Goal: Obtain resource: Obtain resource

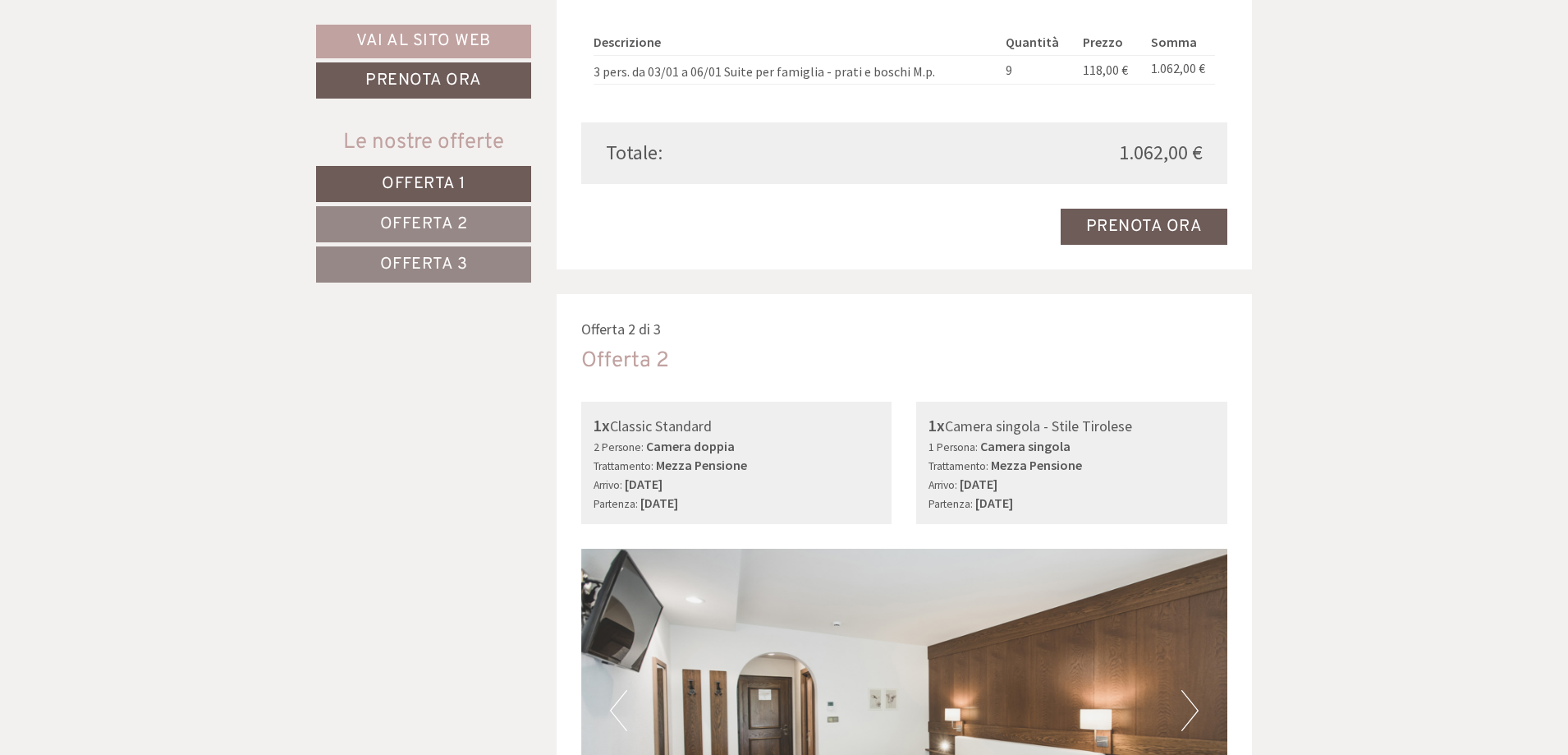
scroll to position [1968, 0]
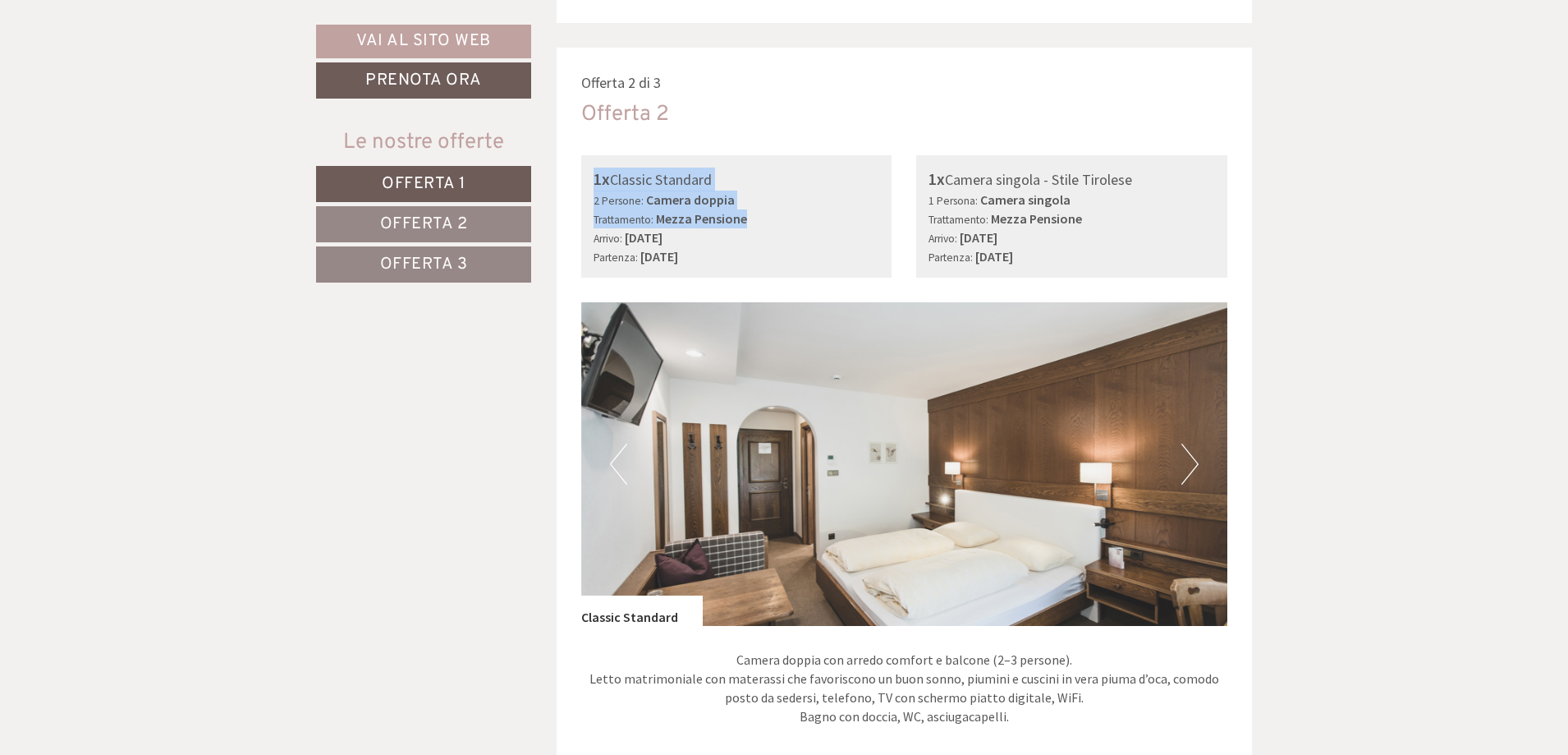
drag, startPoint x: 595, startPoint y: 154, endPoint x: 867, endPoint y: 193, distance: 274.8
click at [867, 193] on div "1x Classic Standard 2 Persone: Camera doppia Trattamento: Mezza Pensione Arrivo…" at bounding box center [737, 217] width 311 height 124
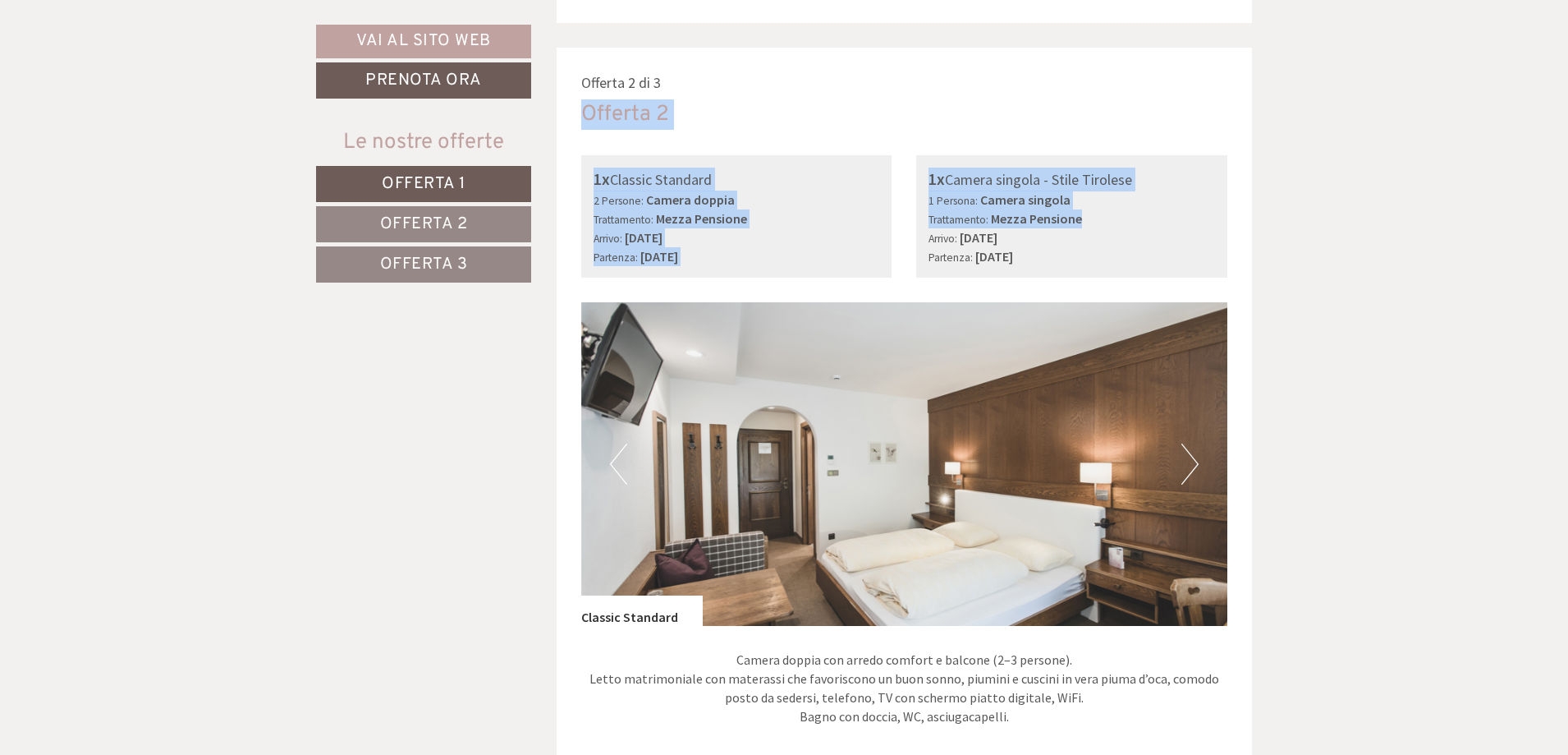
drag, startPoint x: 584, startPoint y: 91, endPoint x: 1101, endPoint y: 206, distance: 529.6
copy div "Offerta 2 1x Classic Standard 2 Persone: Camera doppia Trattamento: Mezza Pensi…"
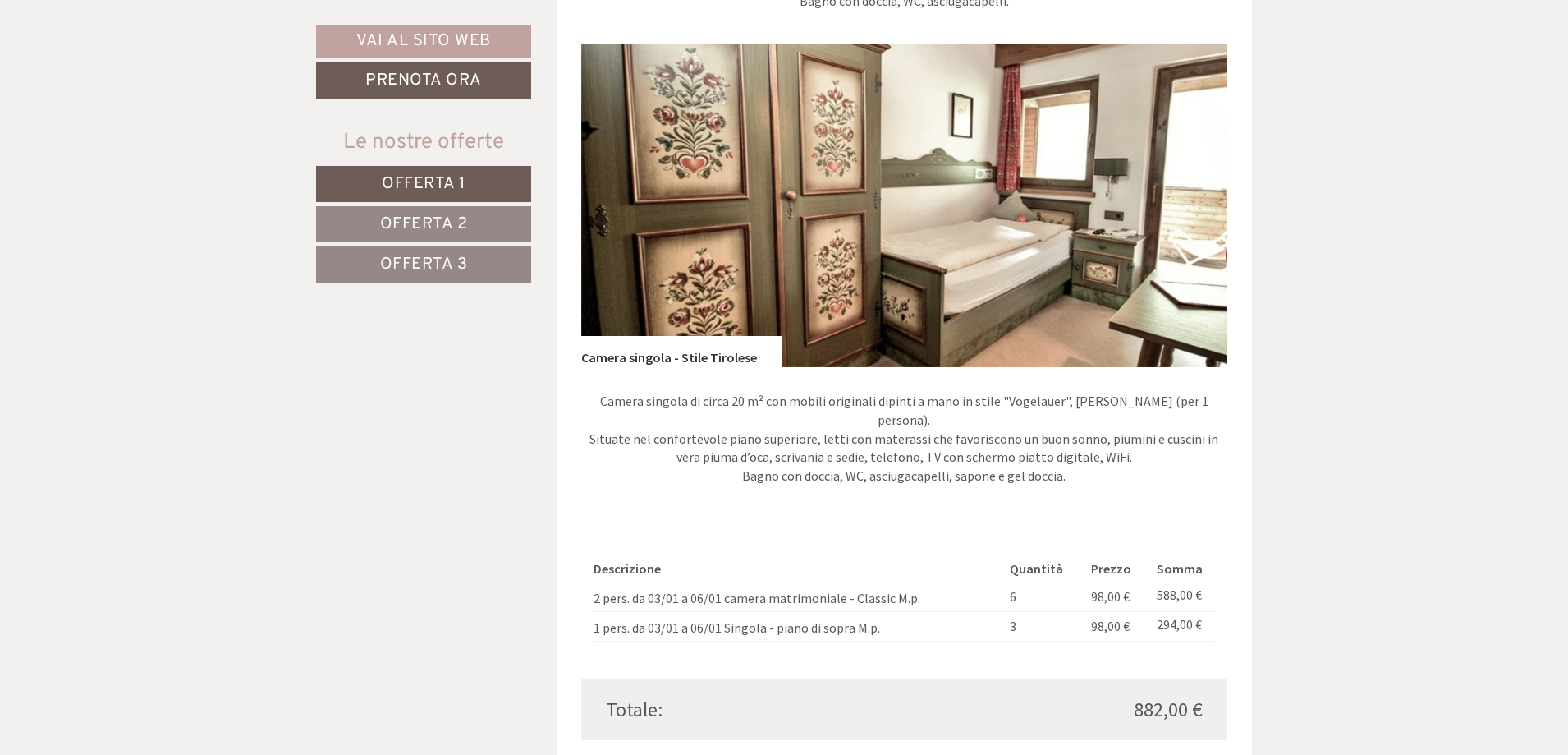
scroll to position [2706, 0]
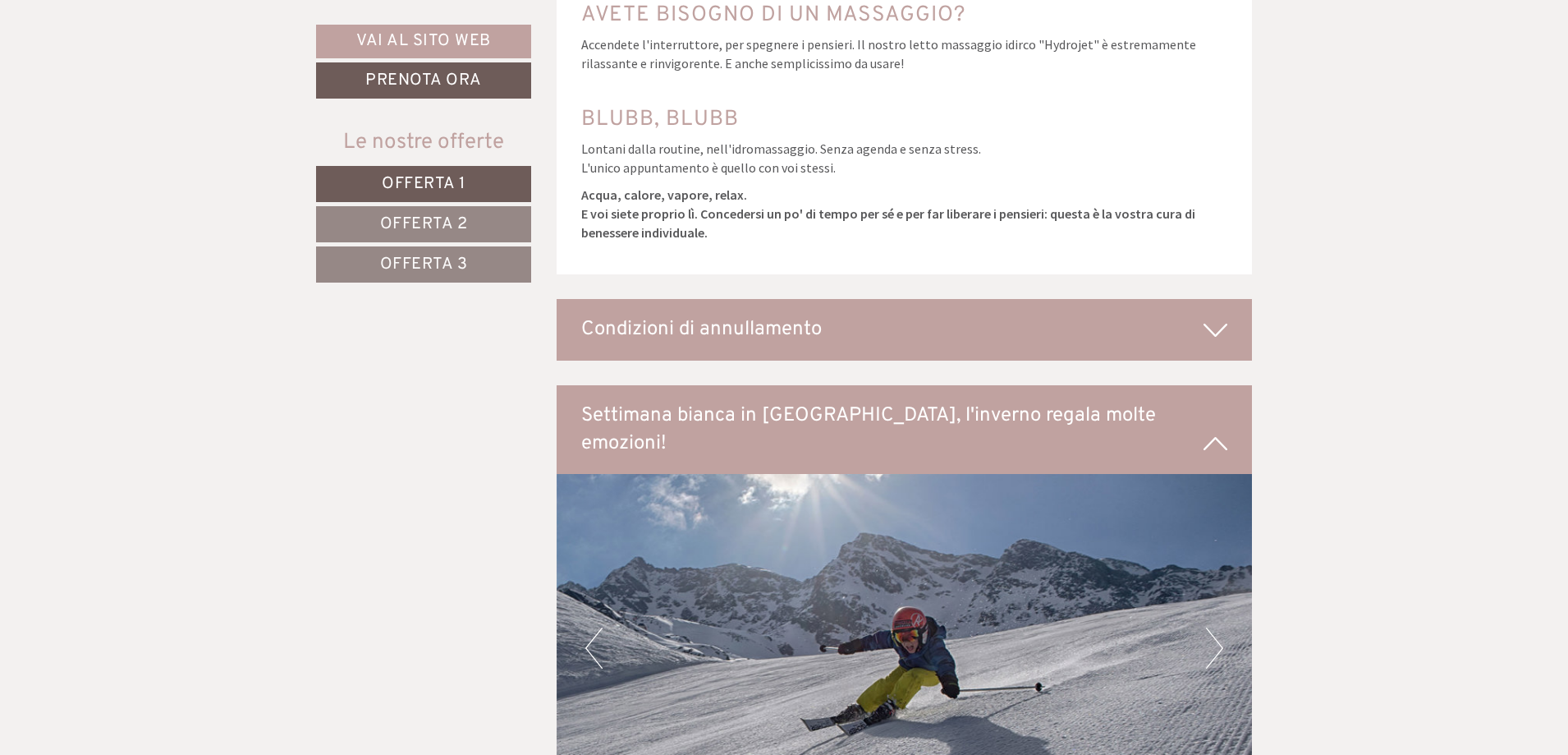
scroll to position [8622, 0]
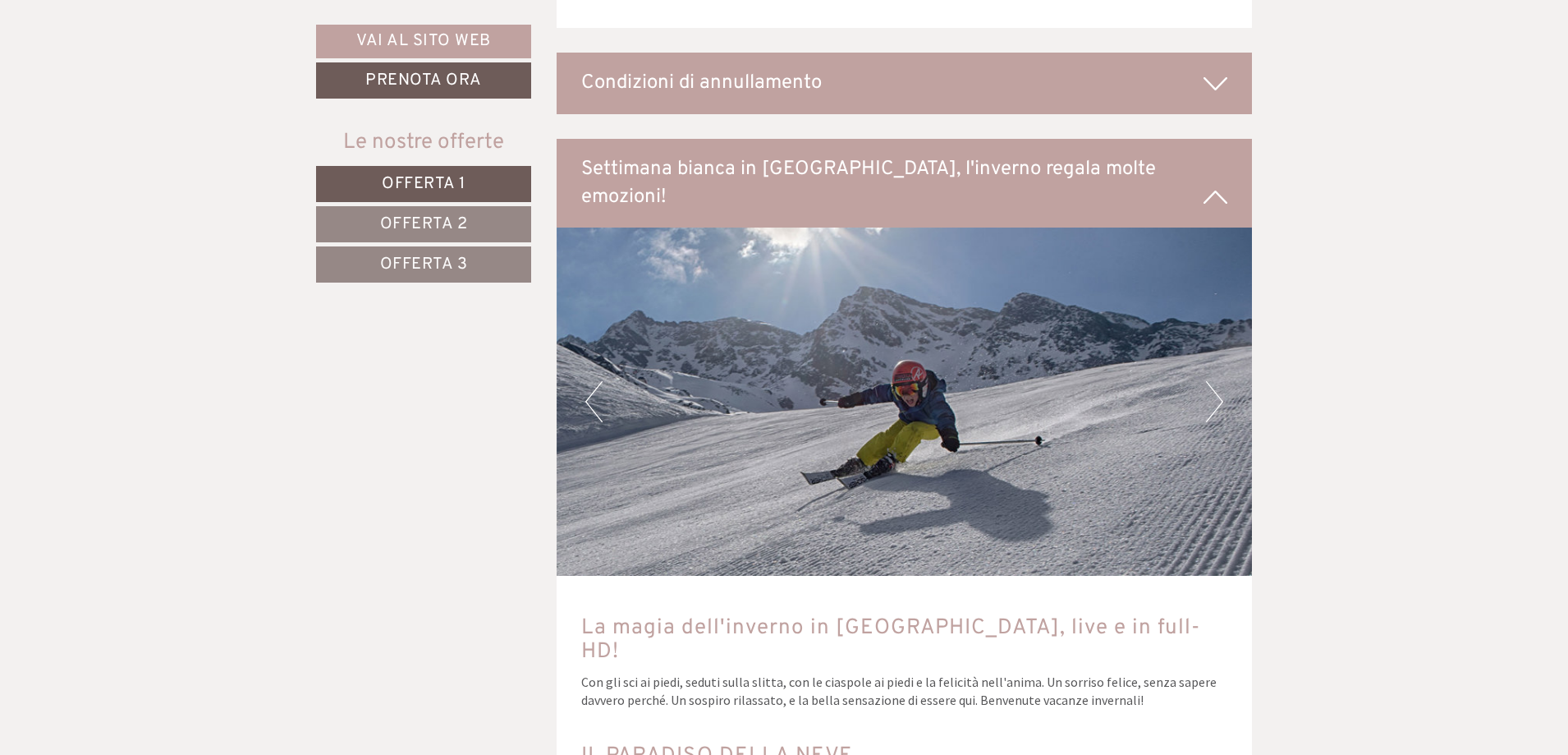
click at [1216, 69] on icon at bounding box center [1216, 82] width 24 height 28
